Goal: Find specific page/section: Find specific page/section

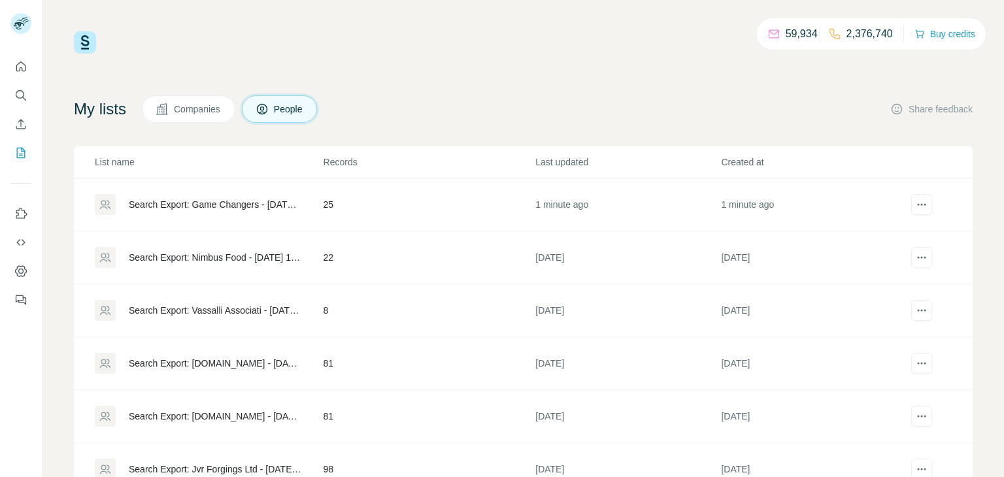
click at [212, 200] on div "Search Export: Game Changers - [DATE] 11:49" at bounding box center [215, 204] width 172 height 13
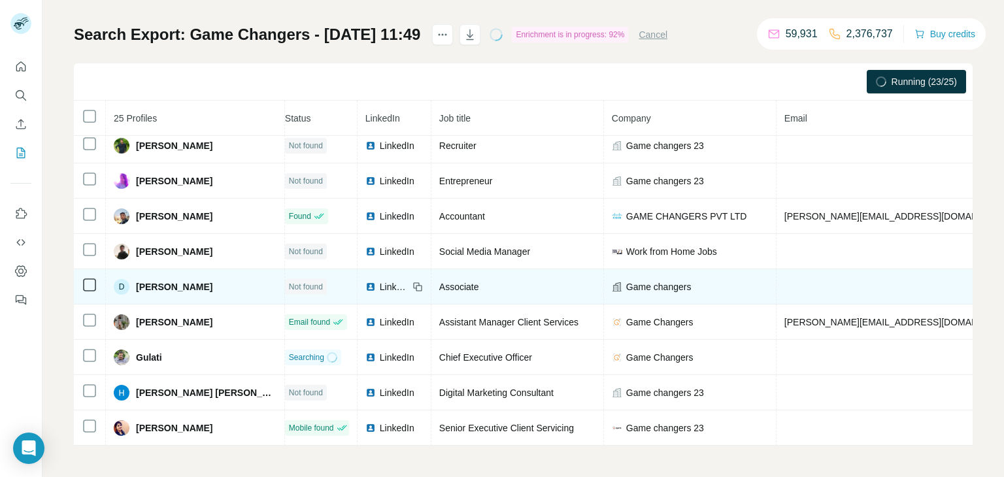
scroll to position [46, 8]
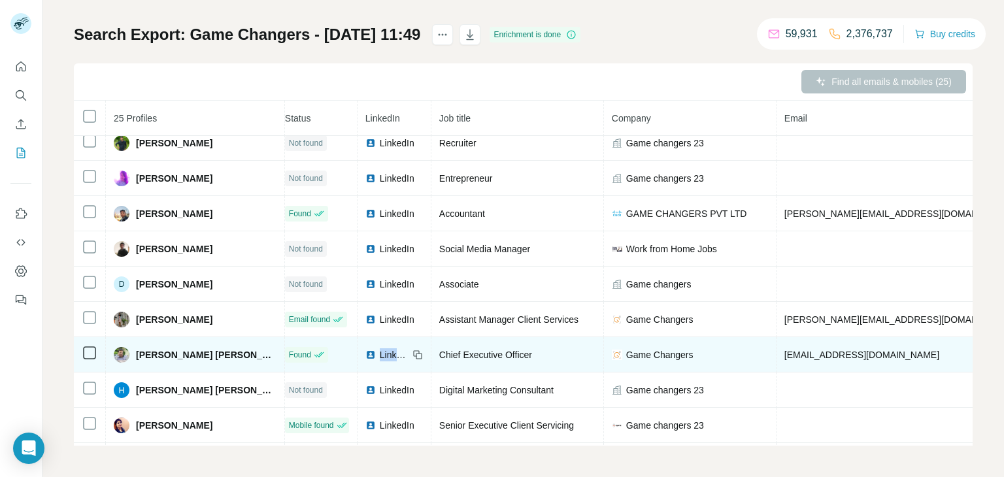
click at [380, 353] on span "LinkedIn" at bounding box center [394, 354] width 29 height 13
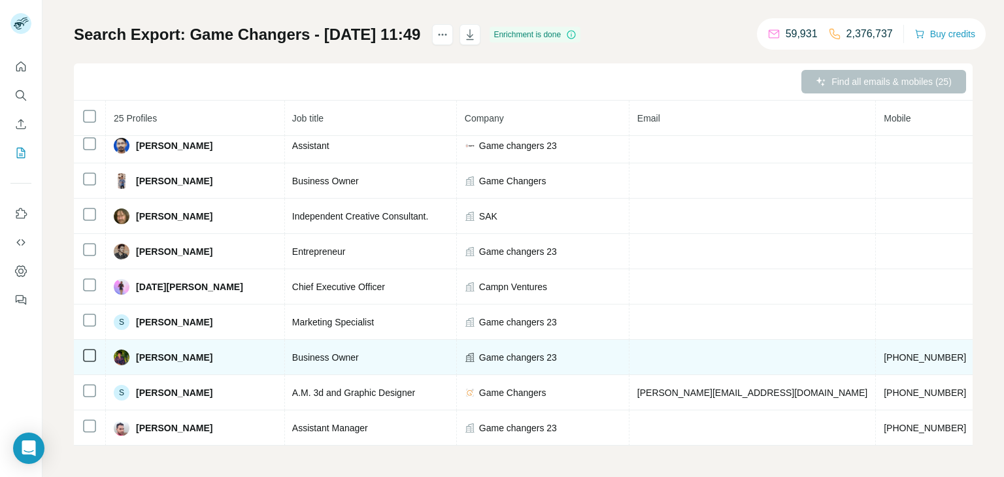
scroll to position [579, 0]
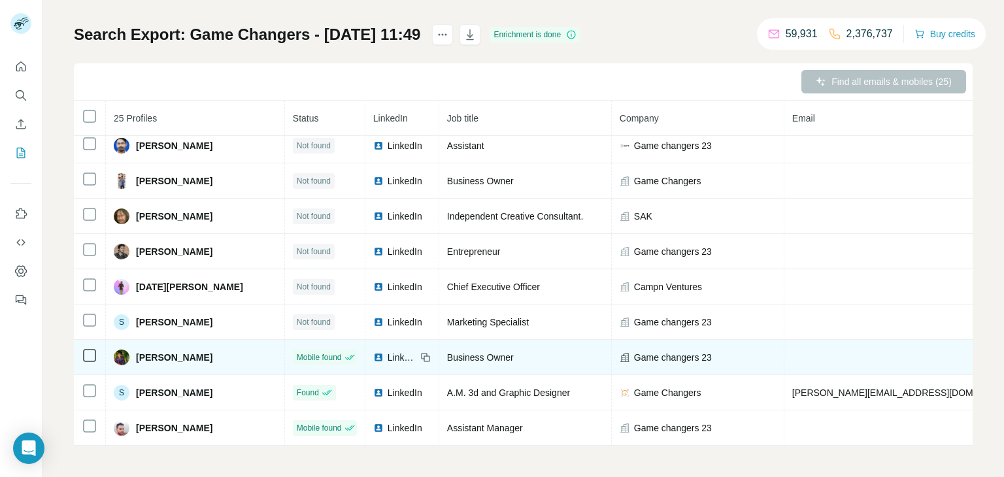
click at [214, 359] on div "[PERSON_NAME]" at bounding box center [195, 358] width 163 height 16
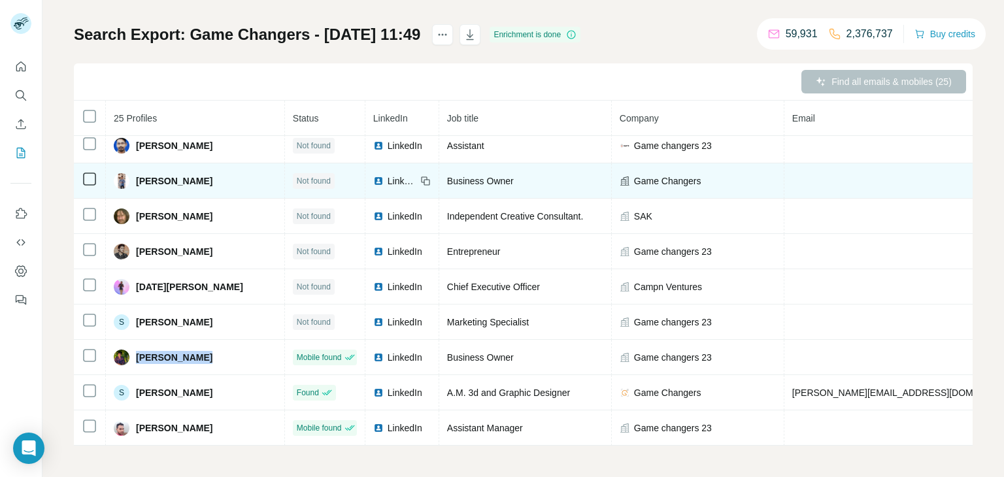
copy span "[PERSON_NAME]"
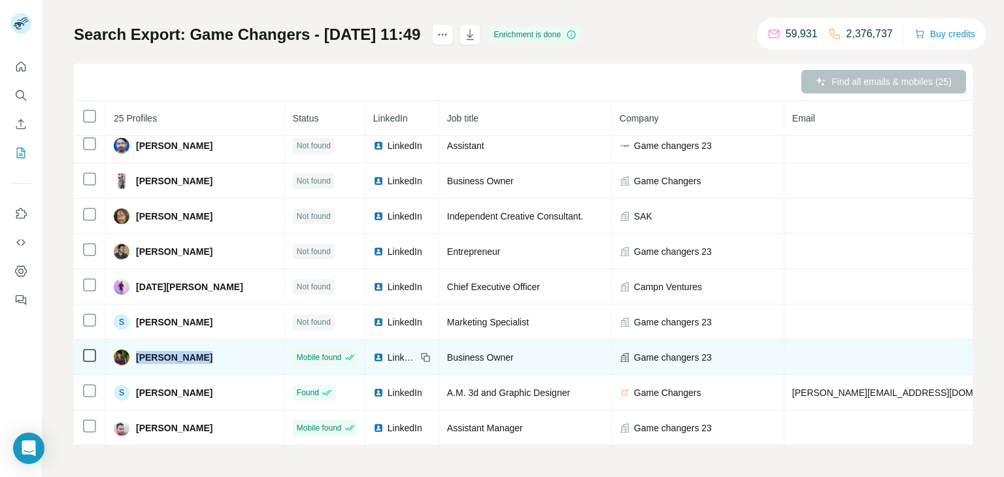
click at [387, 355] on span "LinkedIn" at bounding box center [401, 357] width 29 height 13
